Goal: Complete application form

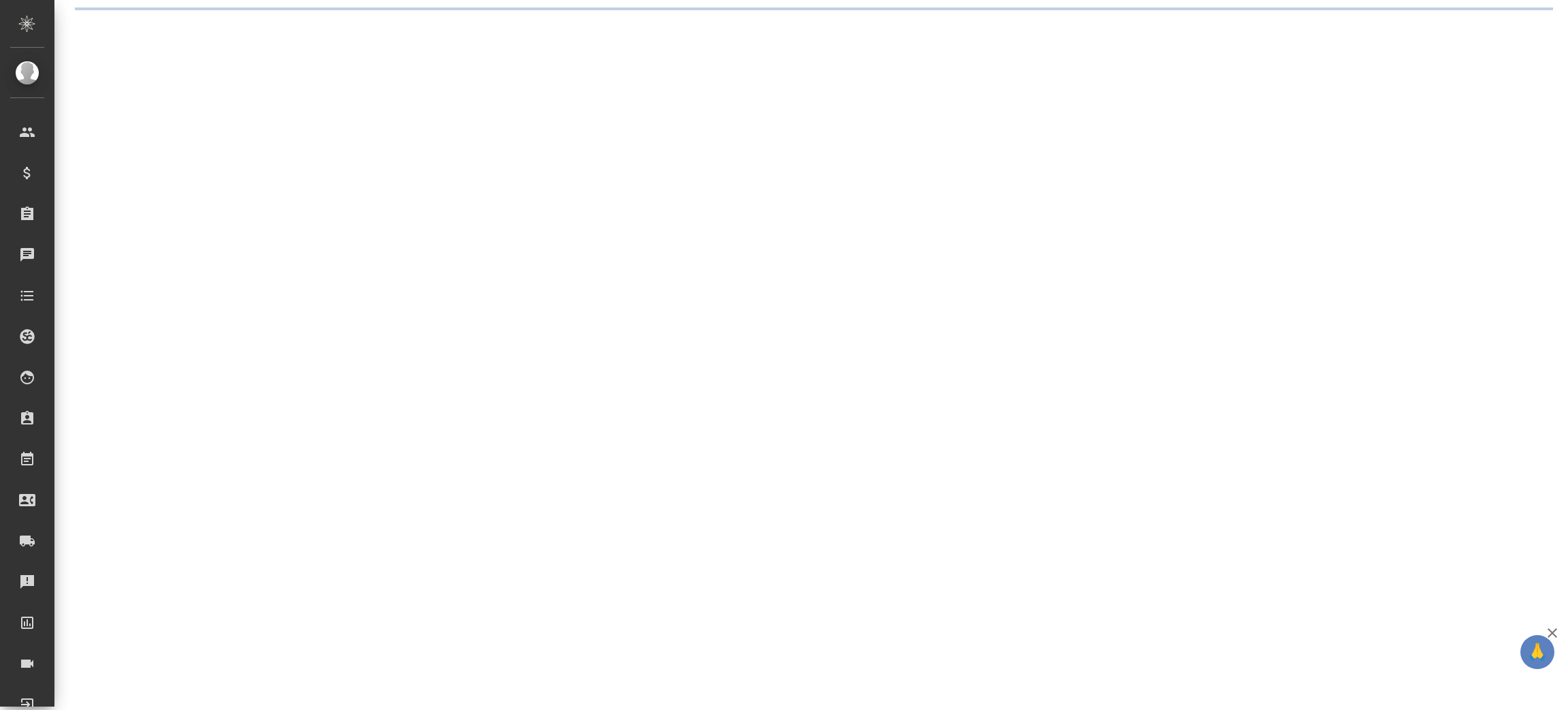
select select "RU"
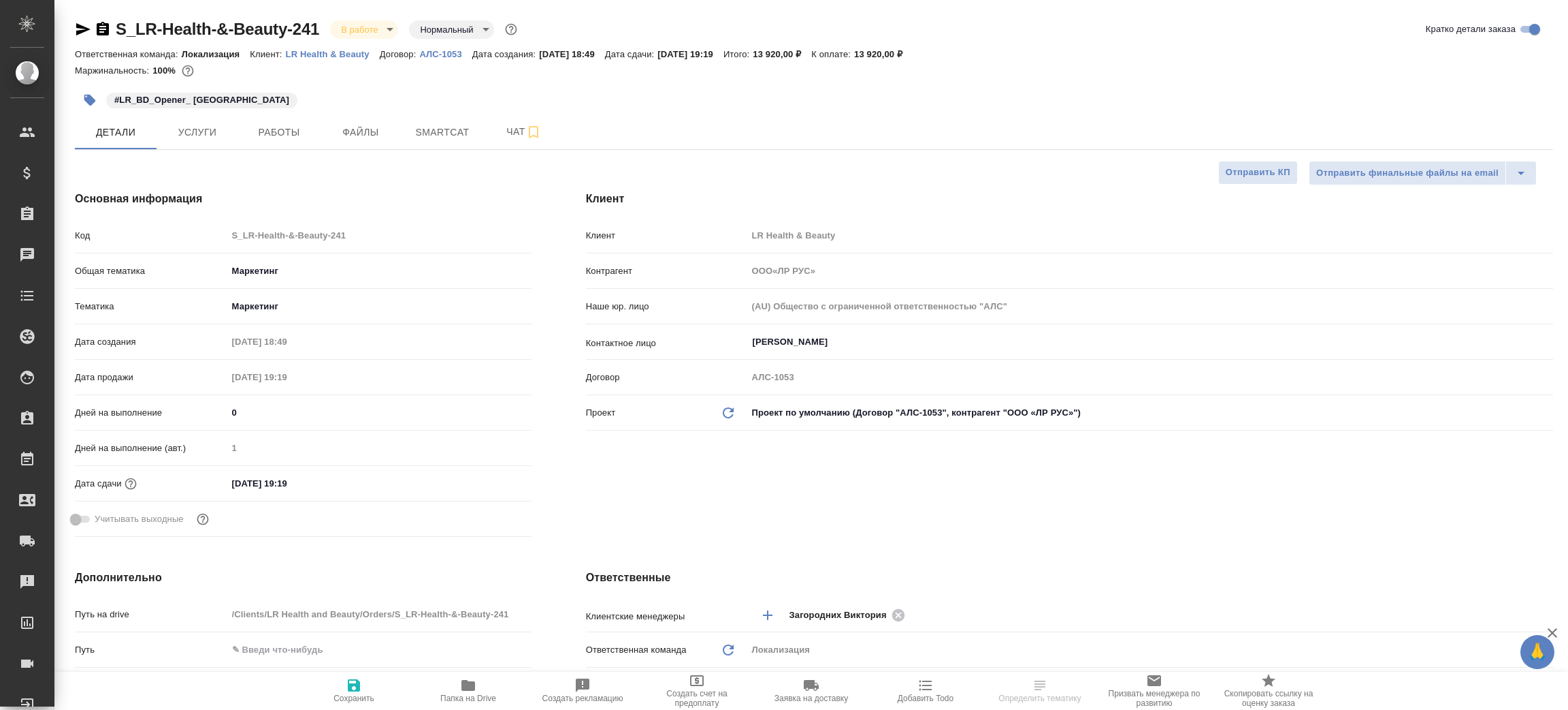
type textarea "x"
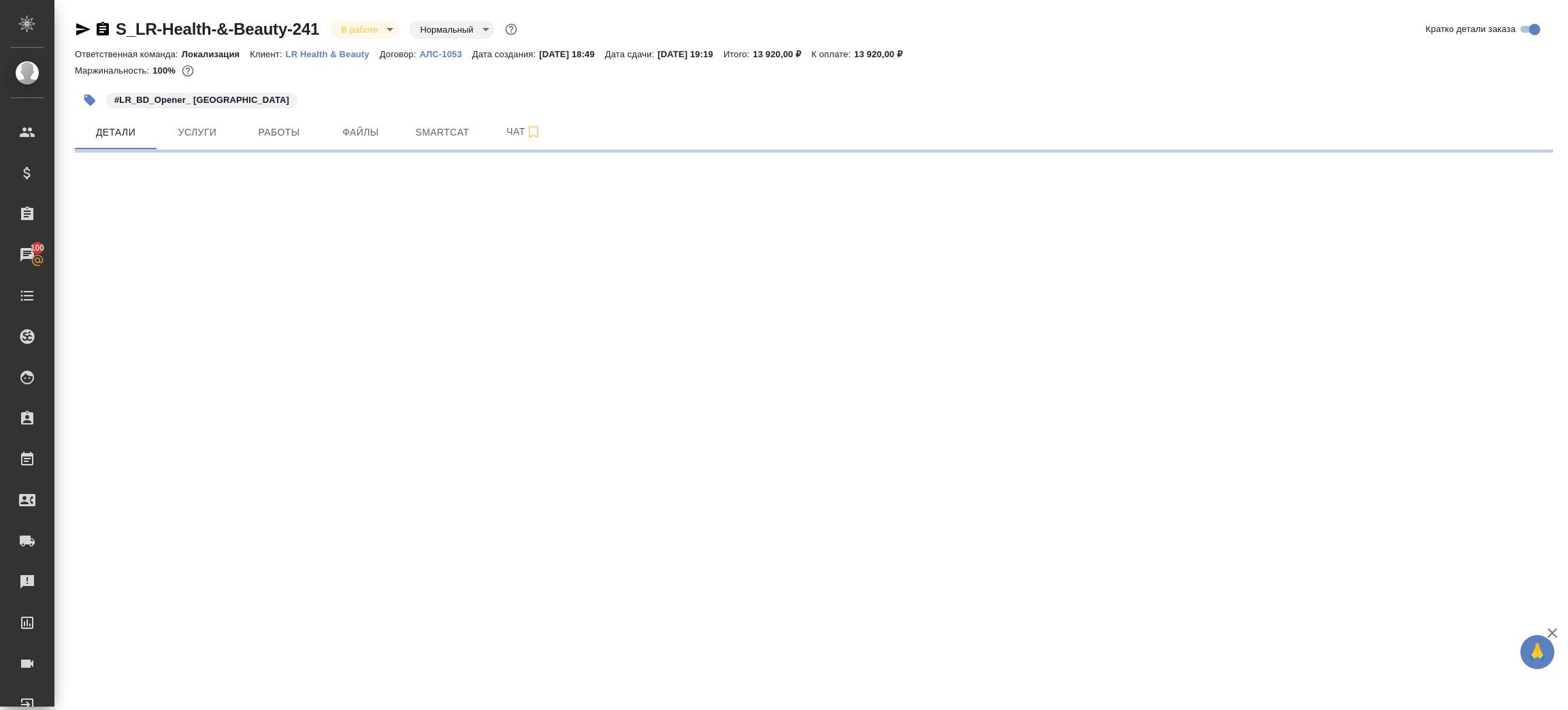
select select "RU"
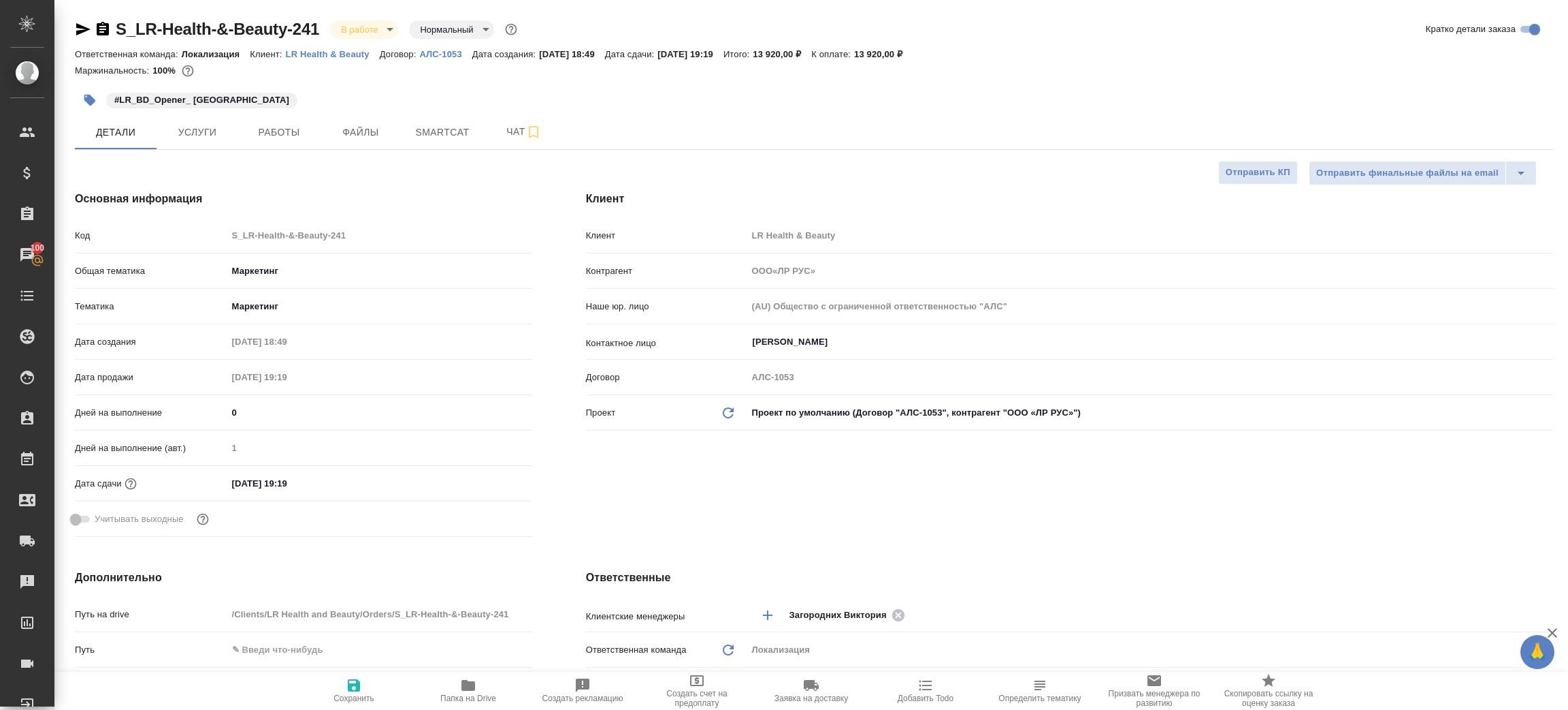
type textarea "x"
type input "ООО«ЛР РУС»"
type textarea "x"
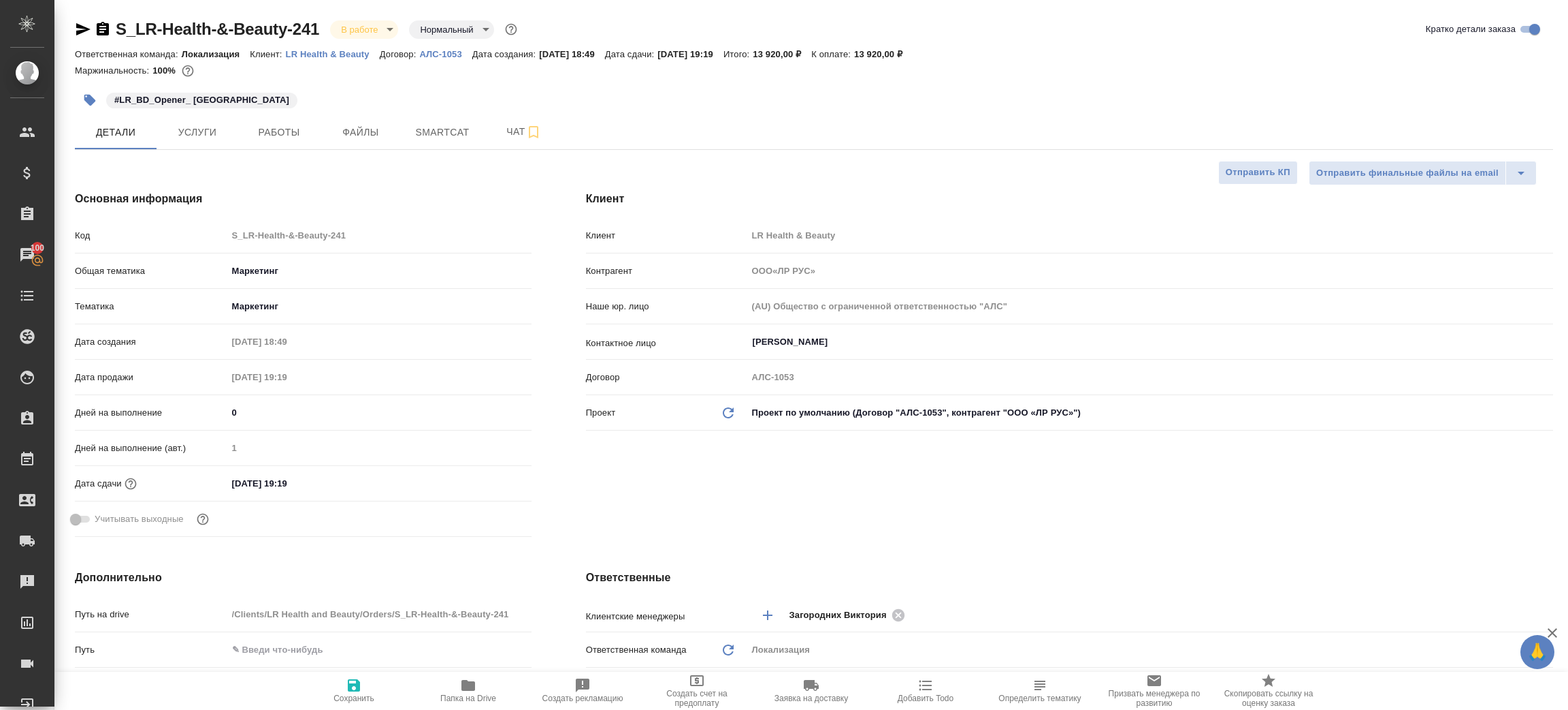
type textarea "x"
type input "ООО«ЛР РУС»"
type textarea "x"
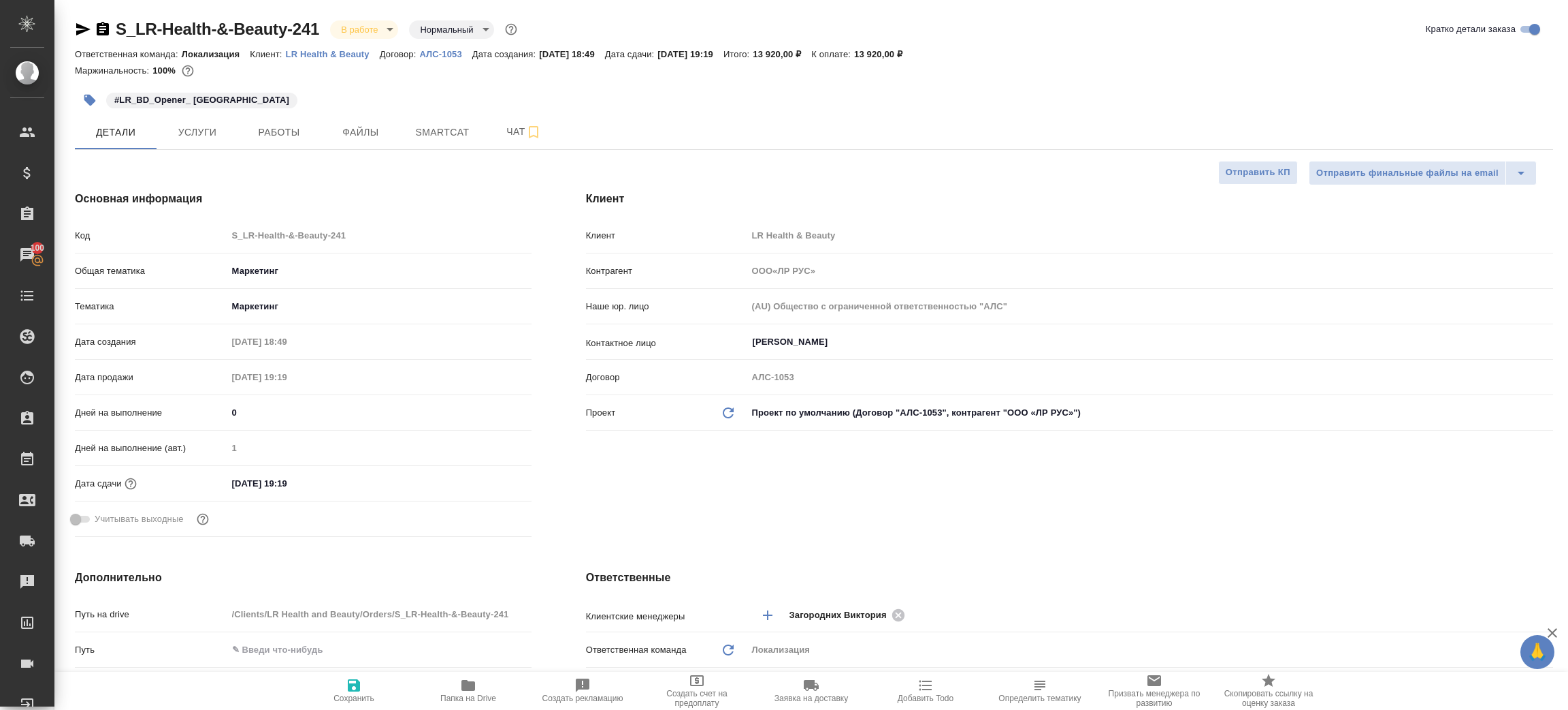
type textarea "x"
